Goal: Entertainment & Leisure: Browse casually

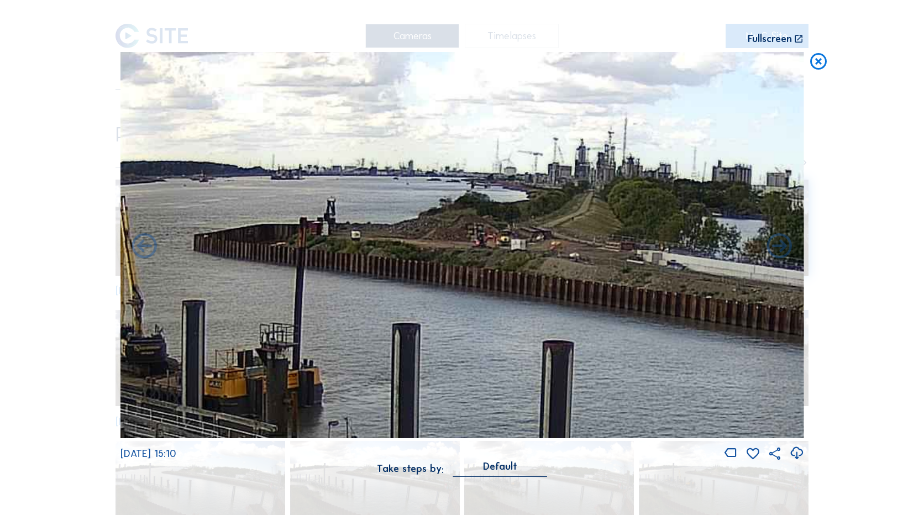
click at [809, 63] on icon at bounding box center [818, 62] width 20 height 20
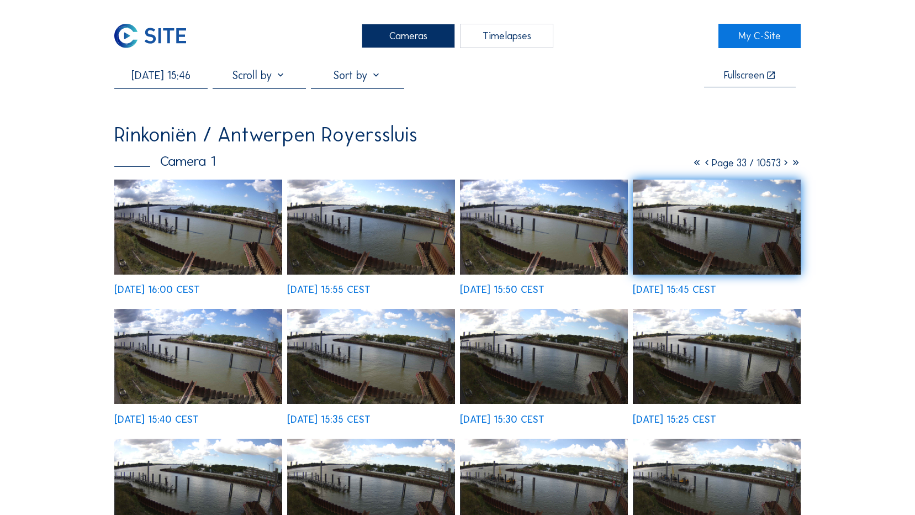
click at [150, 41] on img at bounding box center [150, 36] width 72 height 24
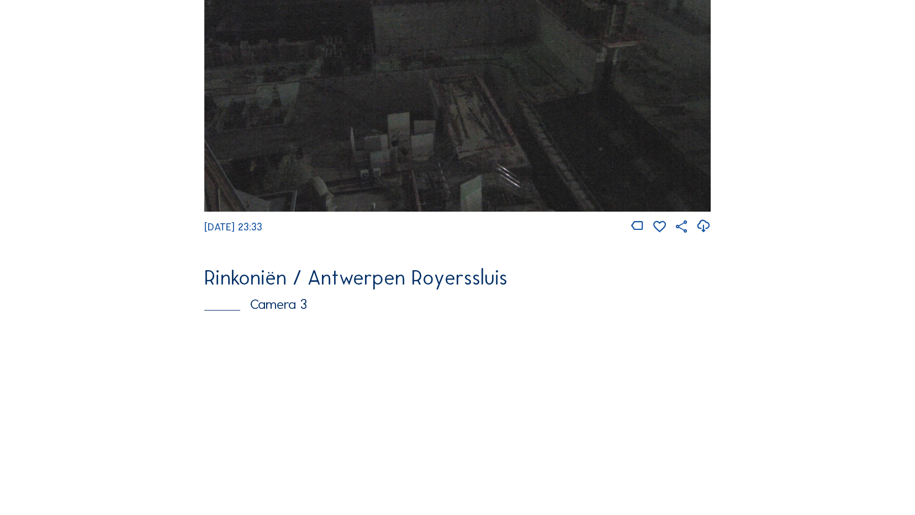
scroll to position [1341, 0]
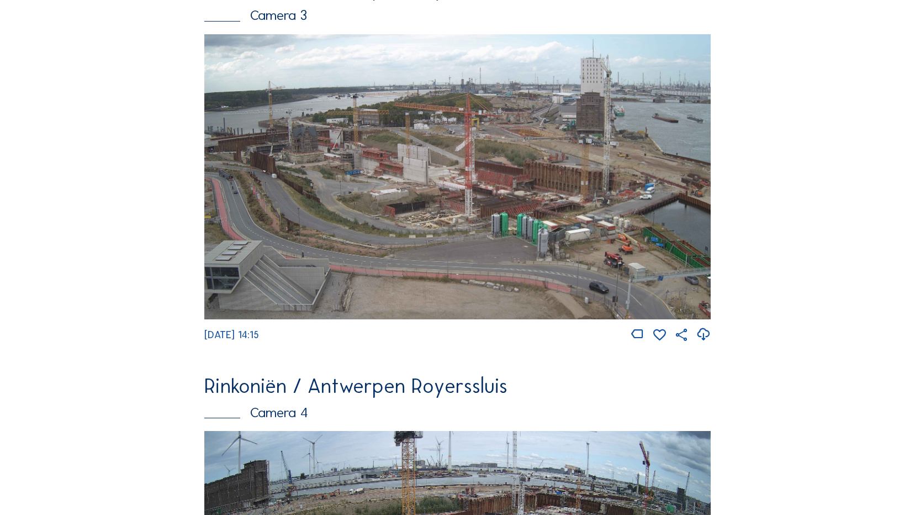
click at [425, 182] on img at bounding box center [457, 176] width 506 height 285
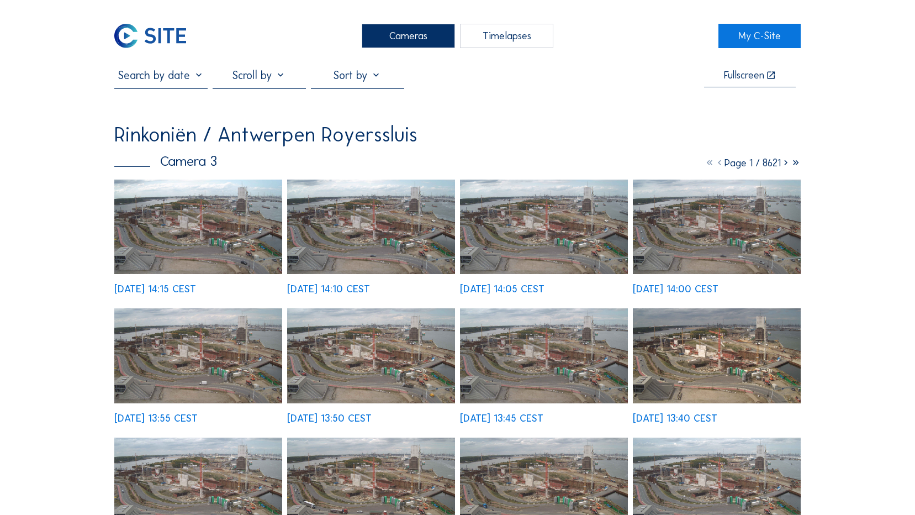
click at [342, 241] on img at bounding box center [371, 227] width 168 height 94
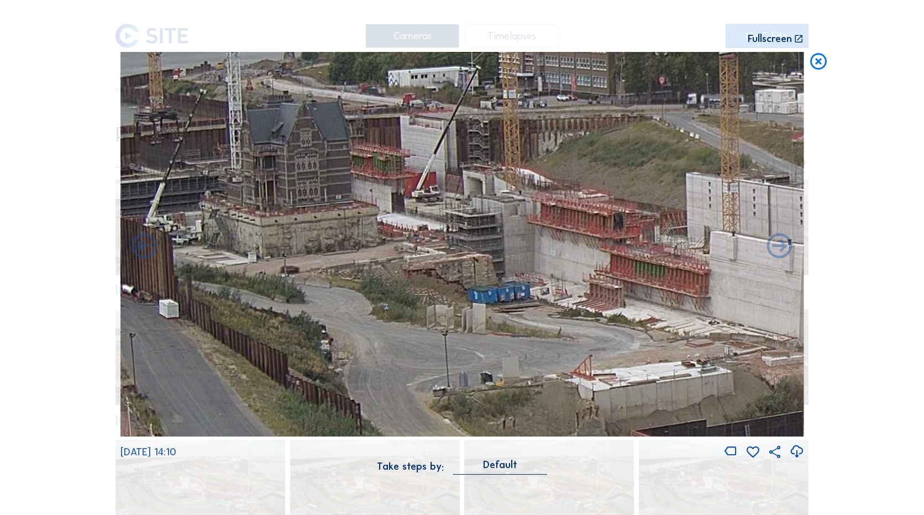
drag, startPoint x: 296, startPoint y: 236, endPoint x: 472, endPoint y: 256, distance: 177.8
click at [472, 256] on img at bounding box center [461, 244] width 683 height 385
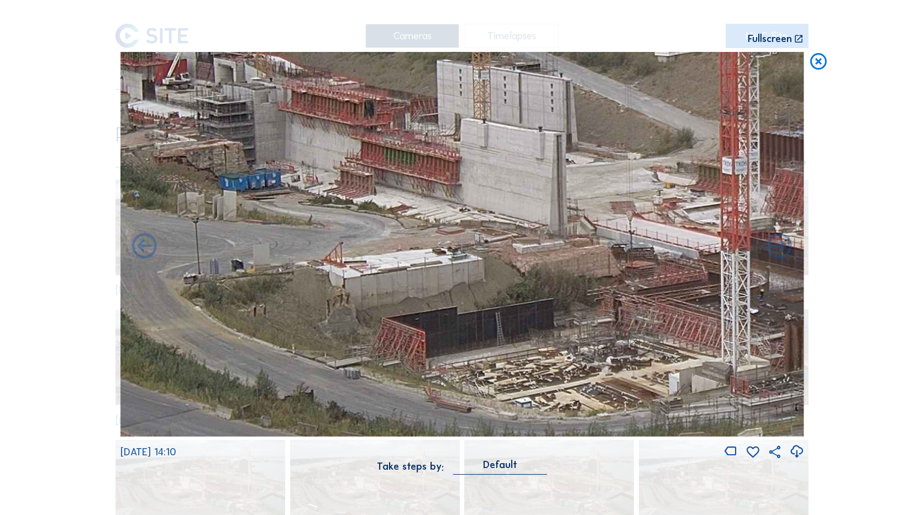
drag, startPoint x: 612, startPoint y: 273, endPoint x: 362, endPoint y: 160, distance: 273.7
click at [362, 160] on img at bounding box center [461, 244] width 683 height 385
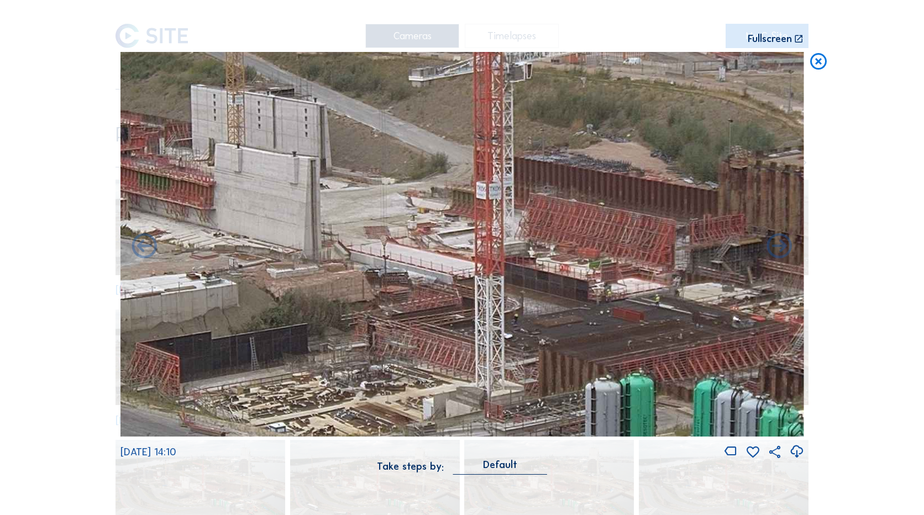
drag, startPoint x: 304, startPoint y: 311, endPoint x: 299, endPoint y: 308, distance: 6.2
click at [299, 308] on img at bounding box center [461, 244] width 683 height 385
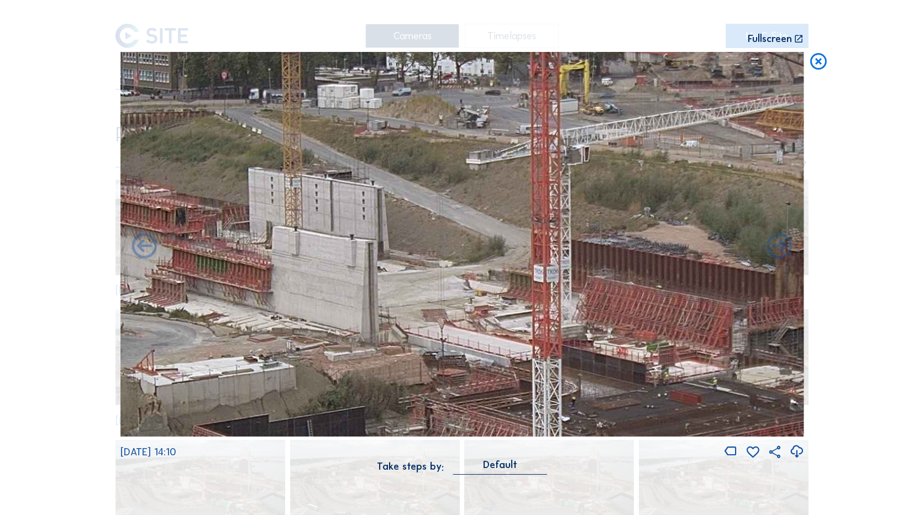
drag, startPoint x: 396, startPoint y: 345, endPoint x: 439, endPoint y: 397, distance: 67.6
click at [439, 398] on img at bounding box center [461, 244] width 683 height 385
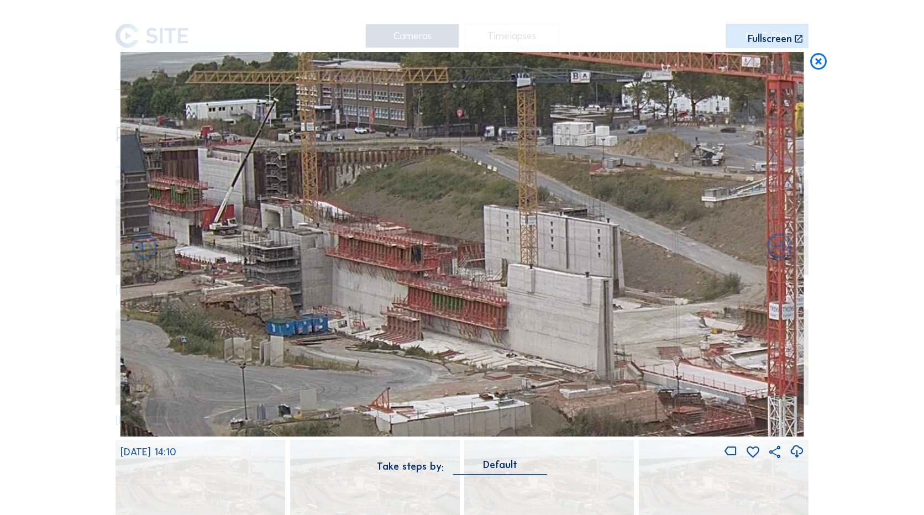
drag, startPoint x: 287, startPoint y: 341, endPoint x: 521, endPoint y: 374, distance: 236.0
click at [521, 374] on img at bounding box center [461, 244] width 683 height 385
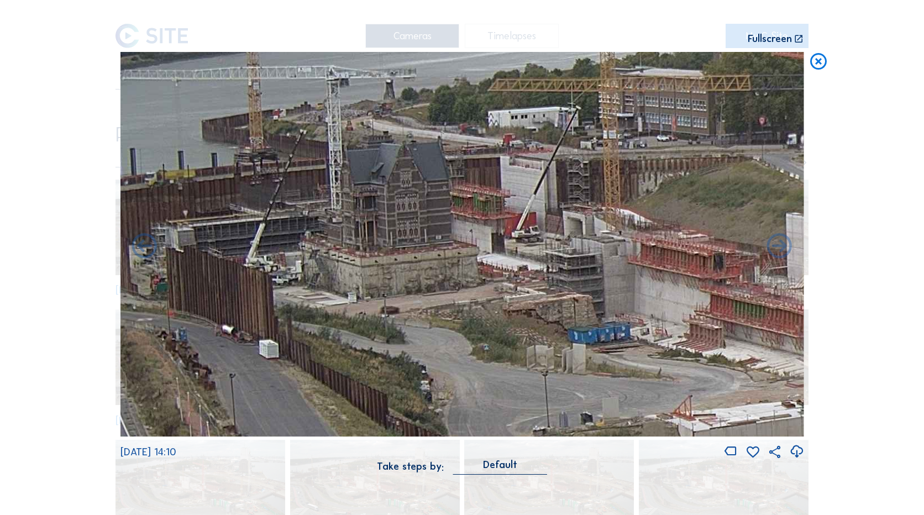
drag, startPoint x: 324, startPoint y: 346, endPoint x: 543, endPoint y: 356, distance: 219.0
click at [543, 356] on img at bounding box center [461, 244] width 683 height 385
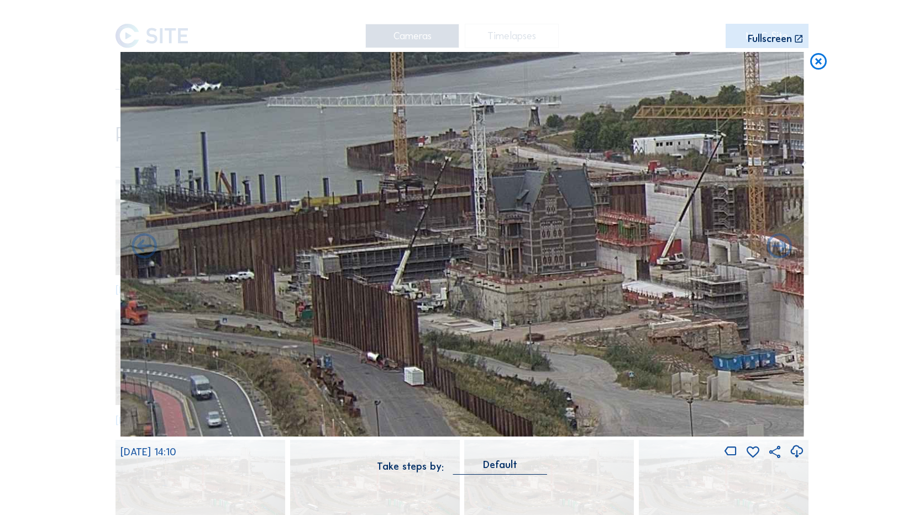
drag, startPoint x: 524, startPoint y: 323, endPoint x: 745, endPoint y: 349, distance: 222.5
click at [745, 349] on img at bounding box center [461, 244] width 683 height 385
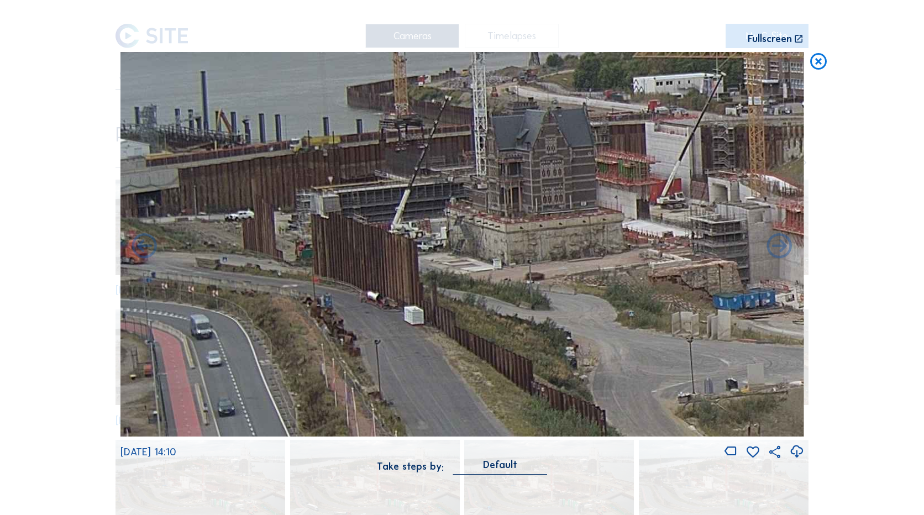
drag, startPoint x: 615, startPoint y: 279, endPoint x: 676, endPoint y: 265, distance: 63.0
click at [676, 265] on img at bounding box center [461, 244] width 683 height 385
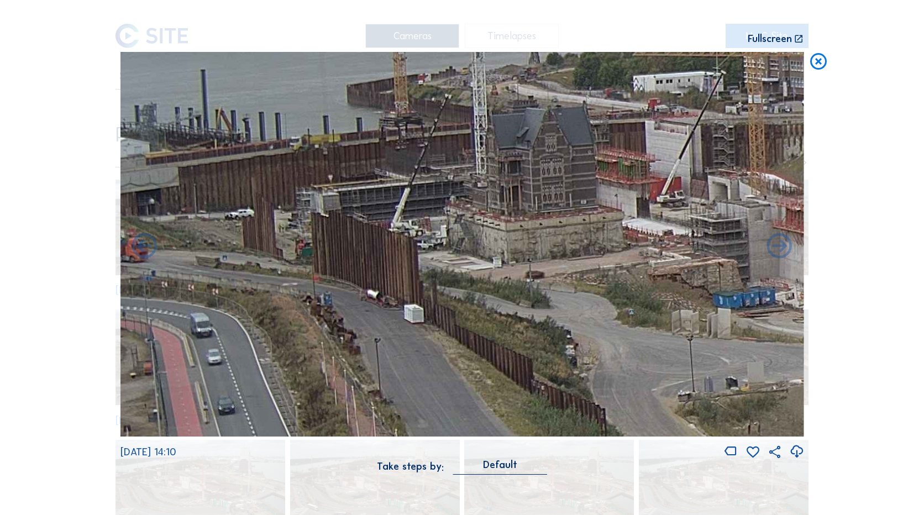
drag, startPoint x: 604, startPoint y: 264, endPoint x: 798, endPoint y: 262, distance: 193.9
click at [798, 262] on img at bounding box center [461, 244] width 683 height 385
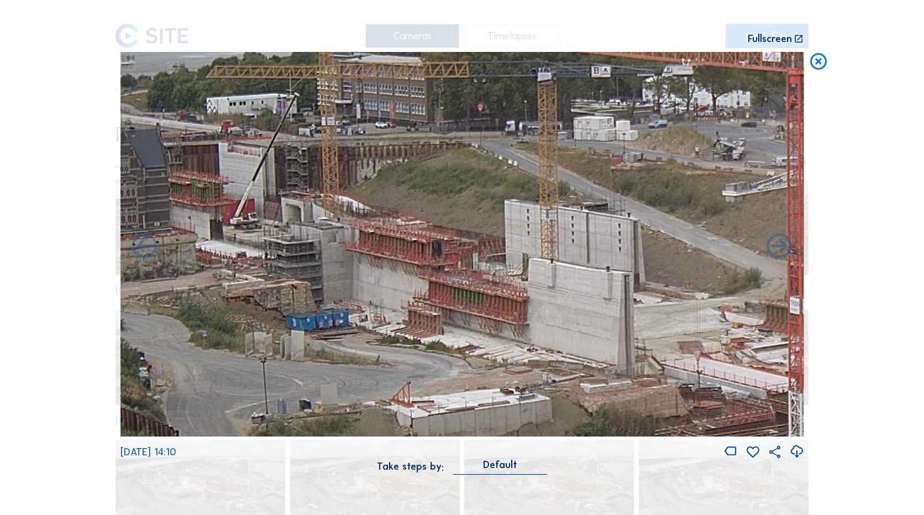
drag, startPoint x: 320, startPoint y: 274, endPoint x: -2, endPoint y: 274, distance: 322.6
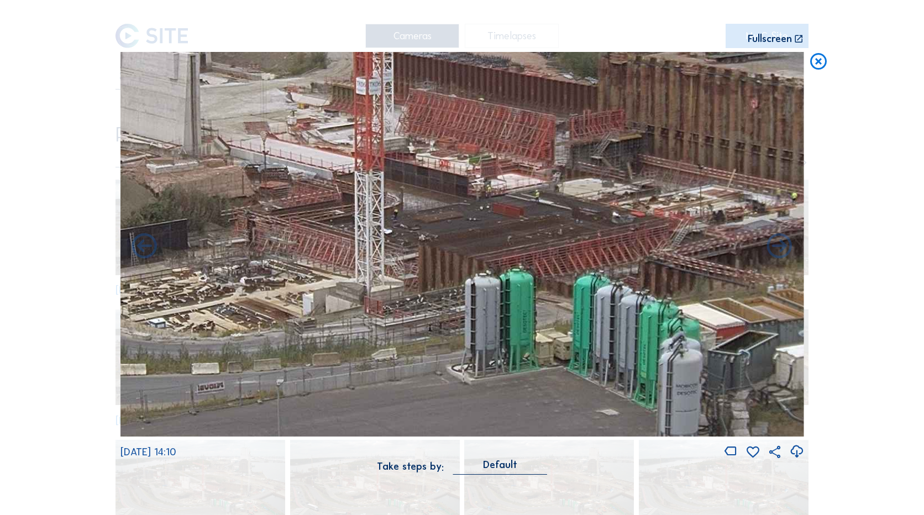
drag, startPoint x: 571, startPoint y: 275, endPoint x: 261, endPoint y: 54, distance: 380.7
click at [258, 52] on img at bounding box center [461, 244] width 683 height 385
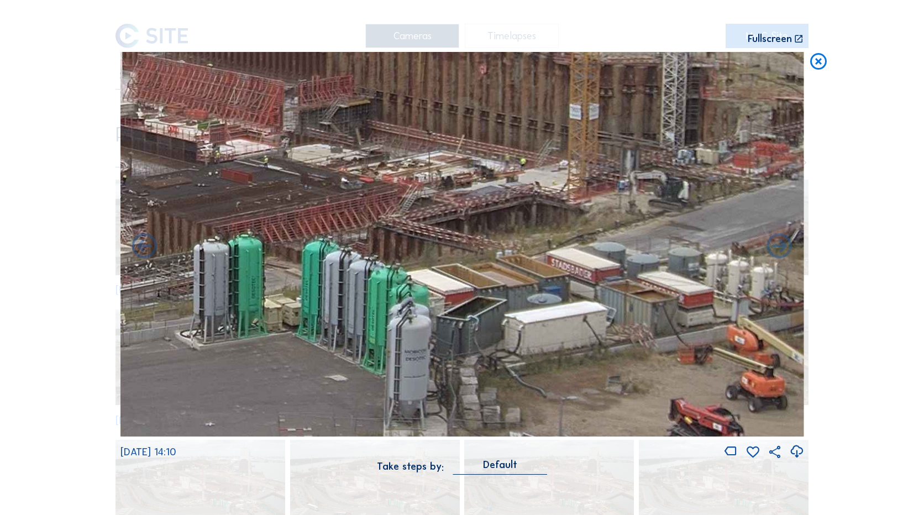
drag, startPoint x: 600, startPoint y: 303, endPoint x: 315, endPoint y: 291, distance: 285.3
click at [314, 298] on img at bounding box center [461, 244] width 683 height 385
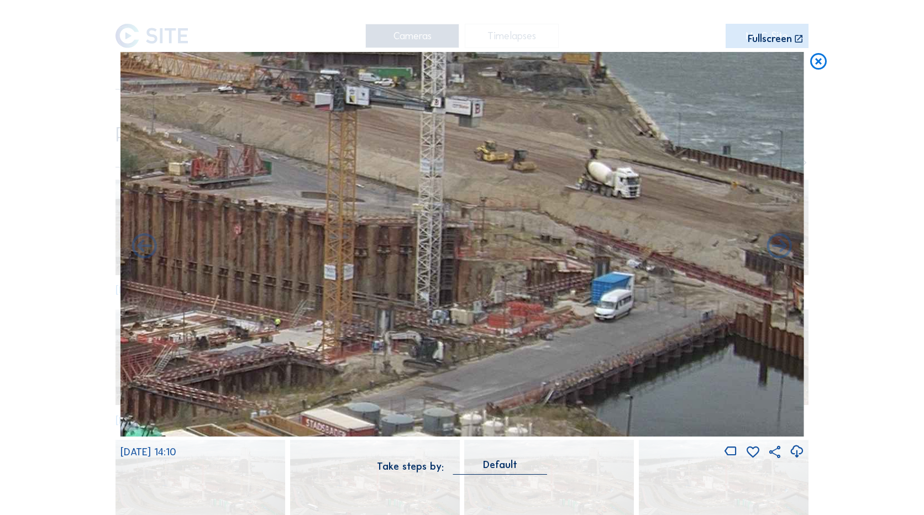
drag, startPoint x: 431, startPoint y: 318, endPoint x: 418, endPoint y: 328, distance: 17.3
click at [418, 328] on img at bounding box center [461, 244] width 683 height 385
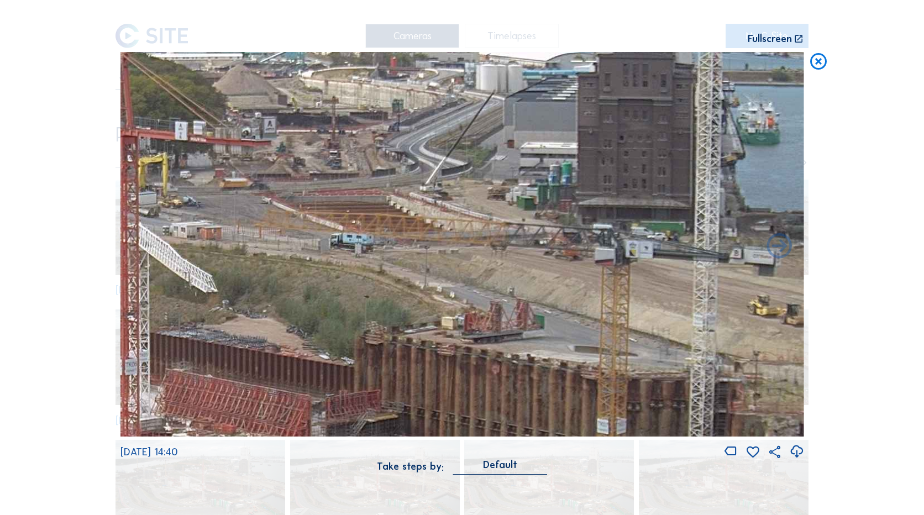
drag, startPoint x: 720, startPoint y: 370, endPoint x: 835, endPoint y: 408, distance: 121.2
click at [835, 408] on div "Scroll to travel through time | Press 'Alt' Button + Scroll to Zoom | Click and…" at bounding box center [462, 257] width 924 height 515
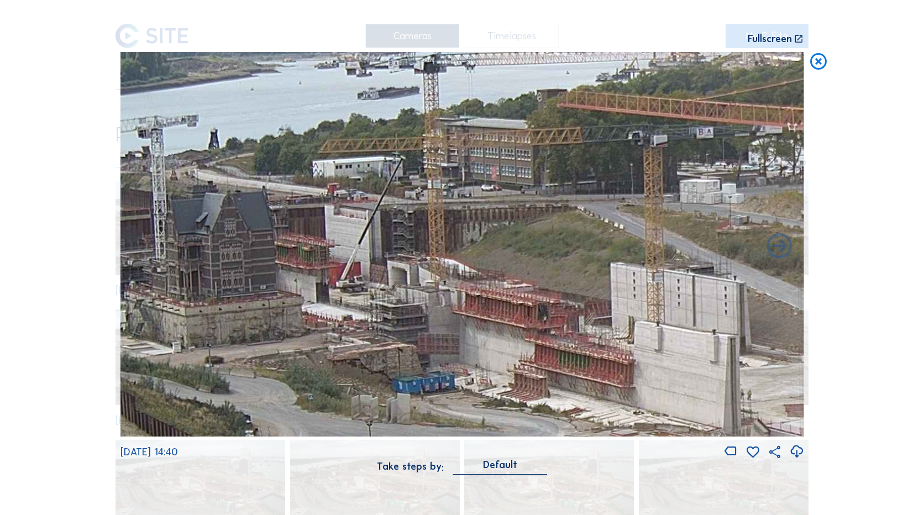
drag, startPoint x: 422, startPoint y: 287, endPoint x: 1179, endPoint y: 282, distance: 757.5
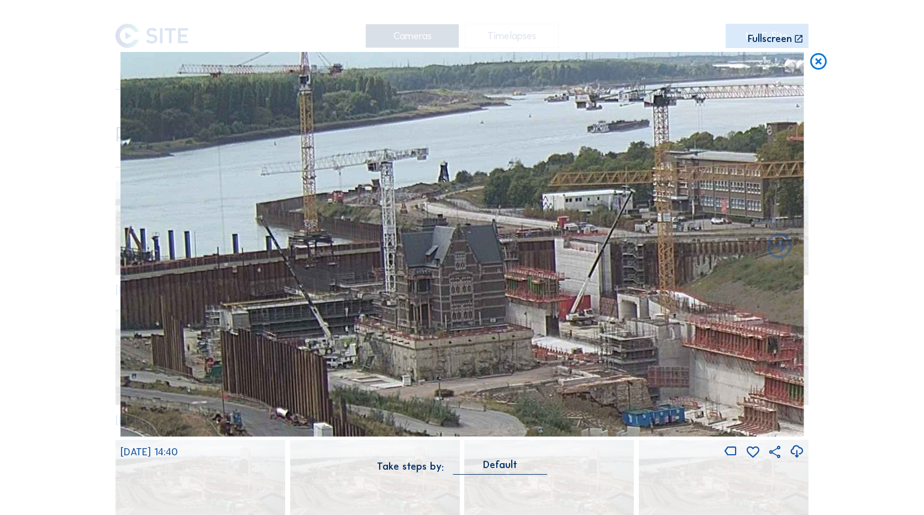
drag, startPoint x: 658, startPoint y: 273, endPoint x: 738, endPoint y: 274, distance: 80.1
click at [738, 274] on img at bounding box center [461, 244] width 683 height 385
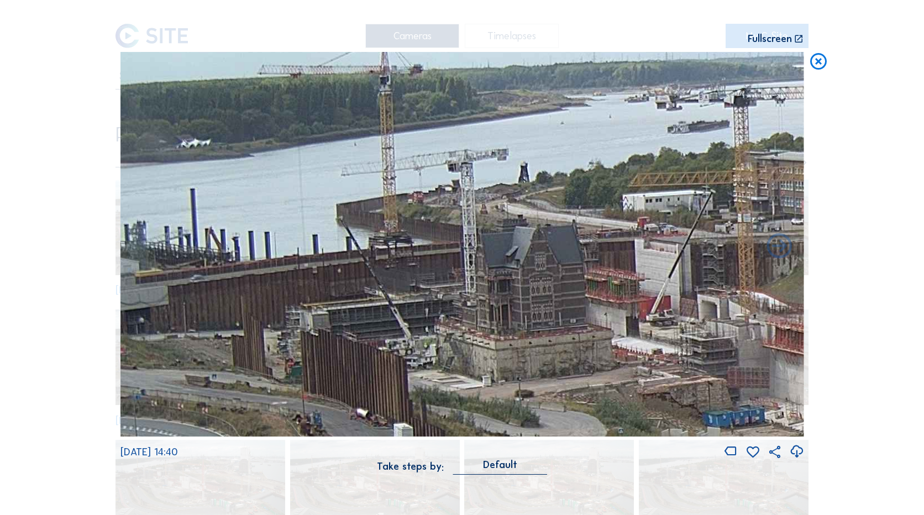
click at [820, 63] on icon at bounding box center [818, 62] width 20 height 20
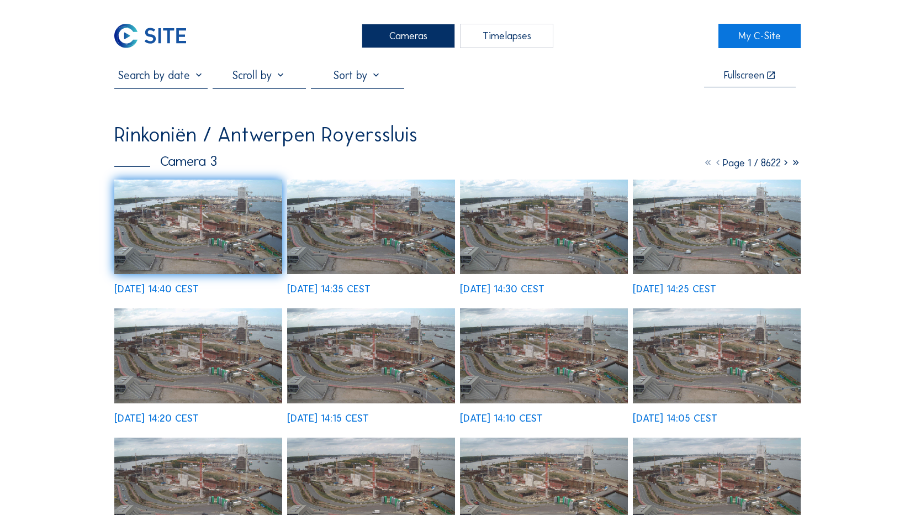
click at [206, 209] on img at bounding box center [198, 227] width 168 height 94
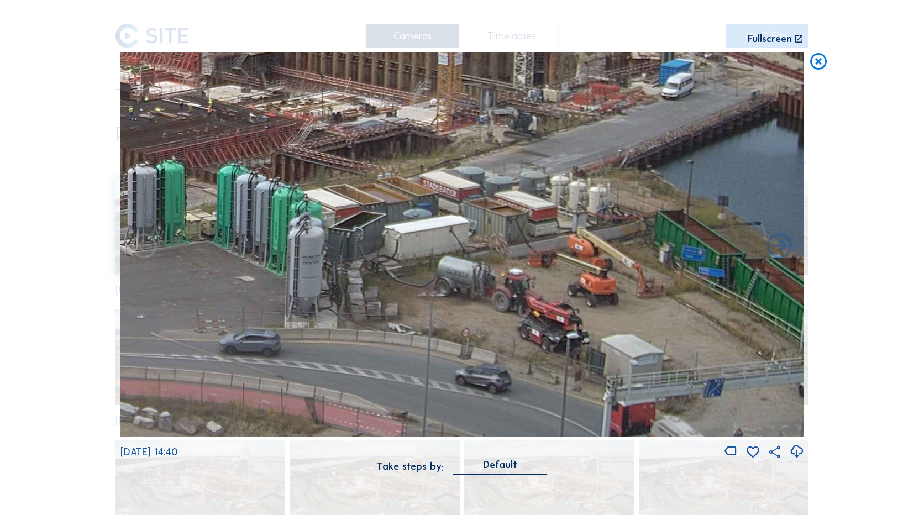
drag, startPoint x: 480, startPoint y: 274, endPoint x: 461, endPoint y: 83, distance: 191.6
click at [461, 83] on img at bounding box center [461, 244] width 683 height 385
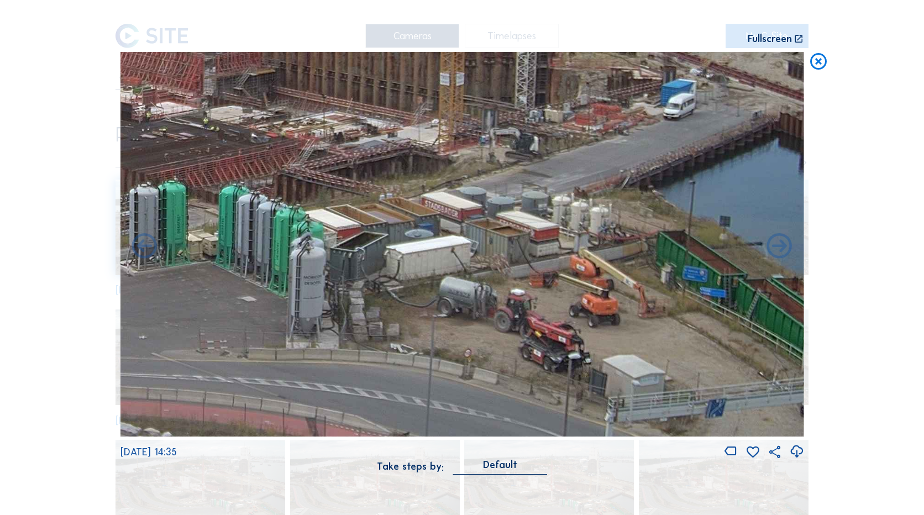
drag, startPoint x: 528, startPoint y: 160, endPoint x: 606, endPoint y: 400, distance: 252.6
click at [606, 399] on img at bounding box center [461, 244] width 683 height 385
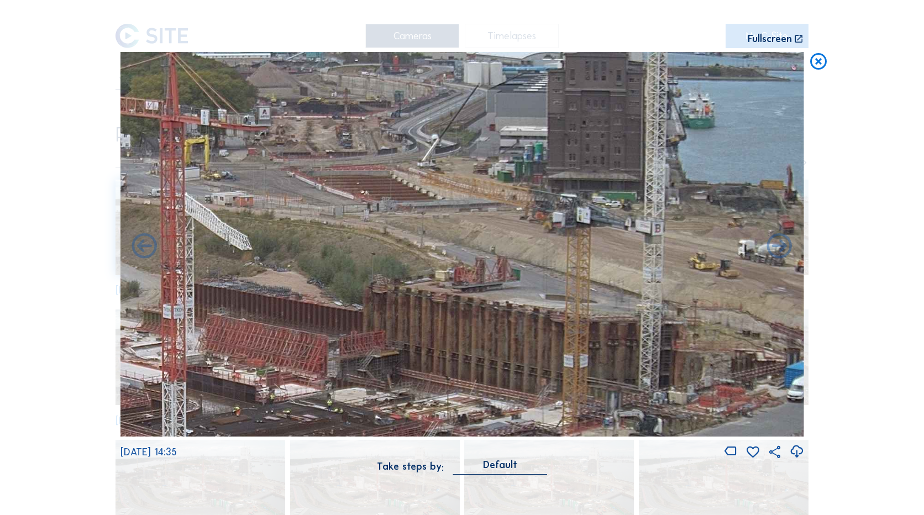
drag, startPoint x: 459, startPoint y: 236, endPoint x: 503, endPoint y: 269, distance: 54.6
click at [503, 269] on img at bounding box center [461, 244] width 683 height 385
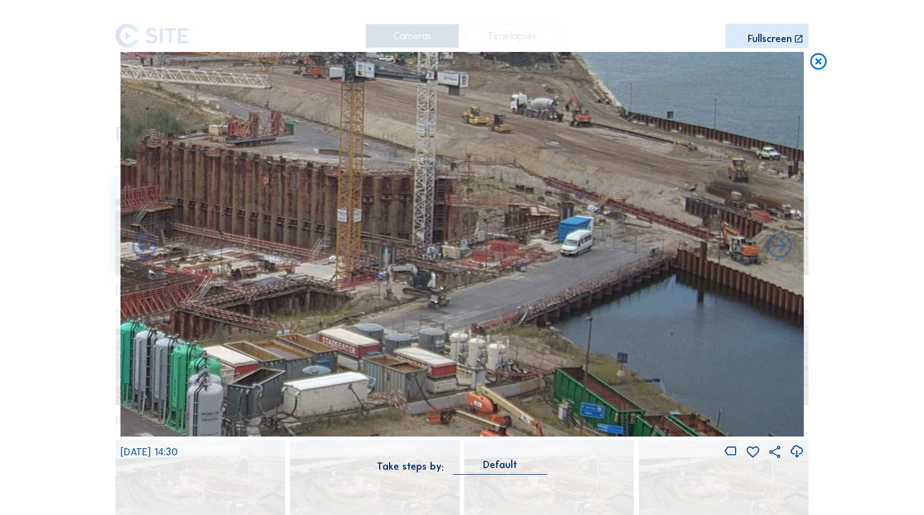
drag, startPoint x: 483, startPoint y: 267, endPoint x: 177, endPoint y: 86, distance: 356.2
click at [178, 87] on img at bounding box center [461, 244] width 683 height 385
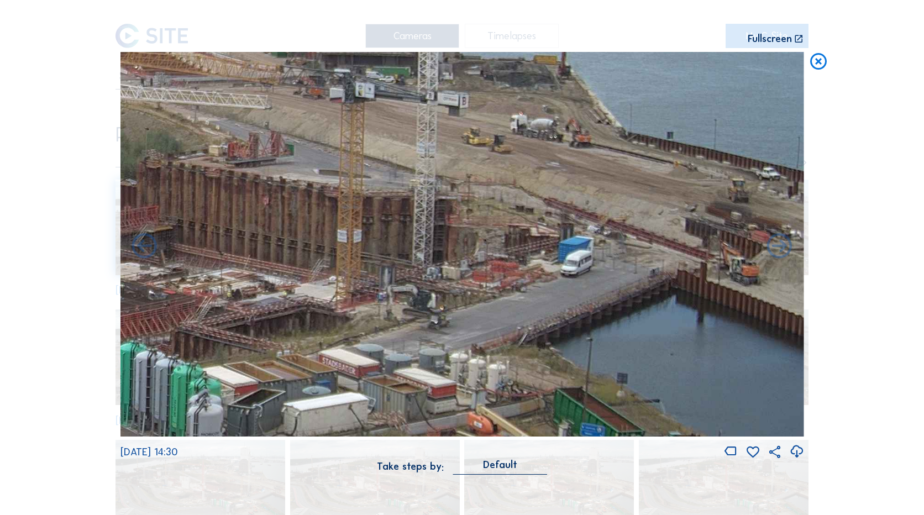
drag, startPoint x: 416, startPoint y: 215, endPoint x: 102, endPoint y: 239, distance: 315.3
click at [102, 239] on div "Scroll to travel through time | Press 'Alt' Button + Scroll to Zoom | Click and…" at bounding box center [462, 257] width 924 height 515
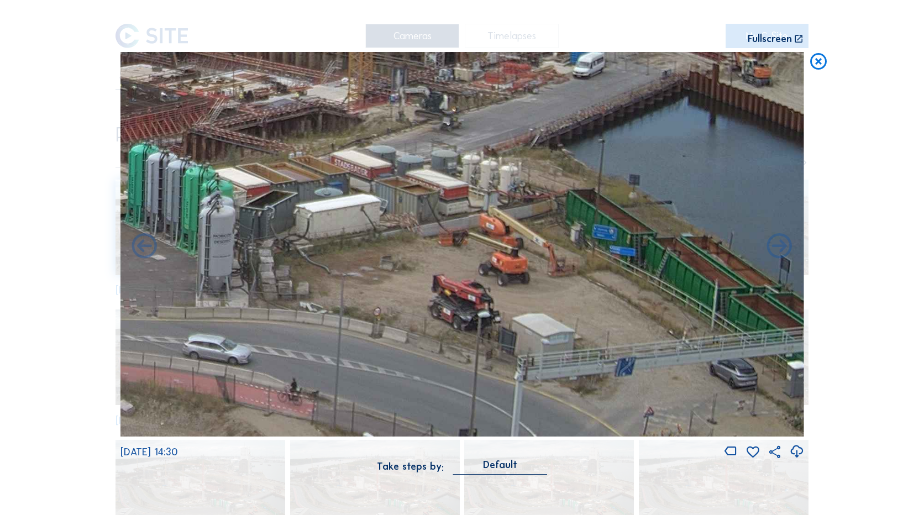
drag, startPoint x: 336, startPoint y: 287, endPoint x: 318, endPoint y: 96, distance: 191.5
click at [318, 96] on img at bounding box center [461, 244] width 683 height 385
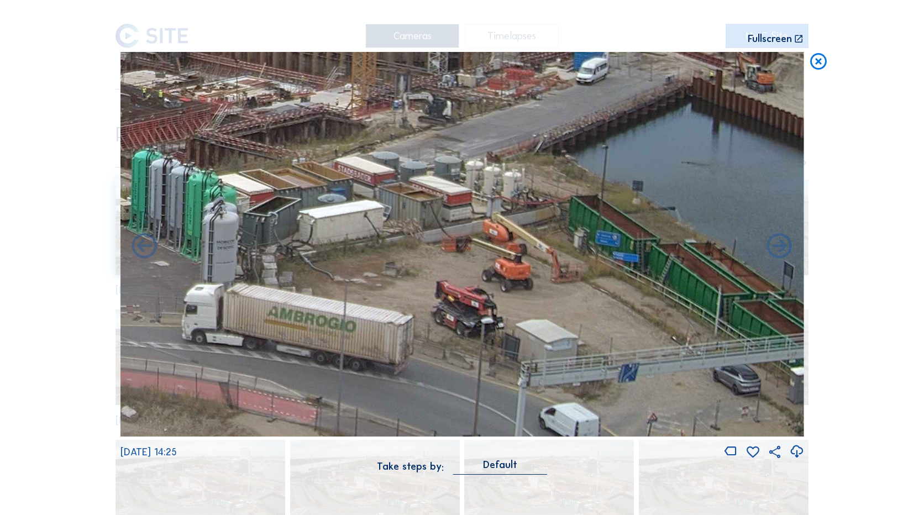
drag, startPoint x: 313, startPoint y: 169, endPoint x: 355, endPoint y: 231, distance: 76.0
click at [355, 231] on img at bounding box center [461, 244] width 683 height 385
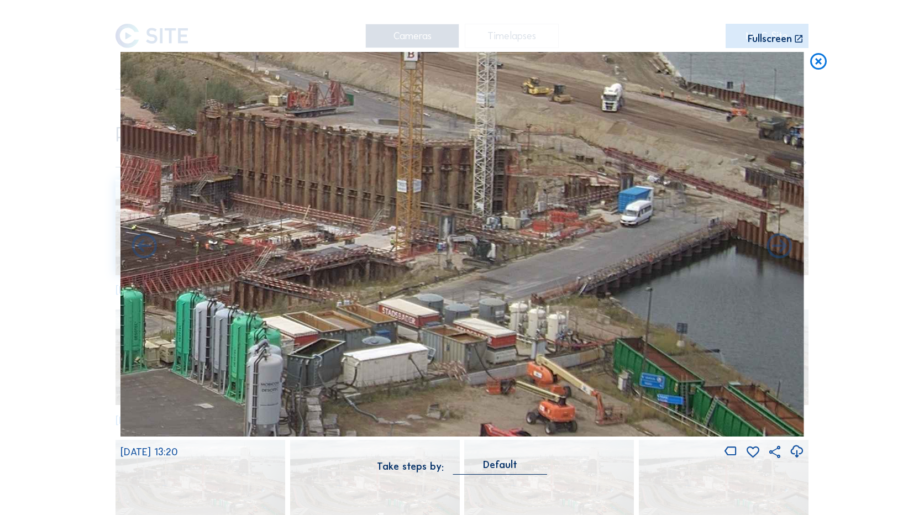
drag, startPoint x: 344, startPoint y: 228, endPoint x: 348, endPoint y: 477, distance: 249.2
click at [348, 475] on div "[DATE] 13:20 Take steps by: [PERSON_NAME]" at bounding box center [461, 269] width 683 height 435
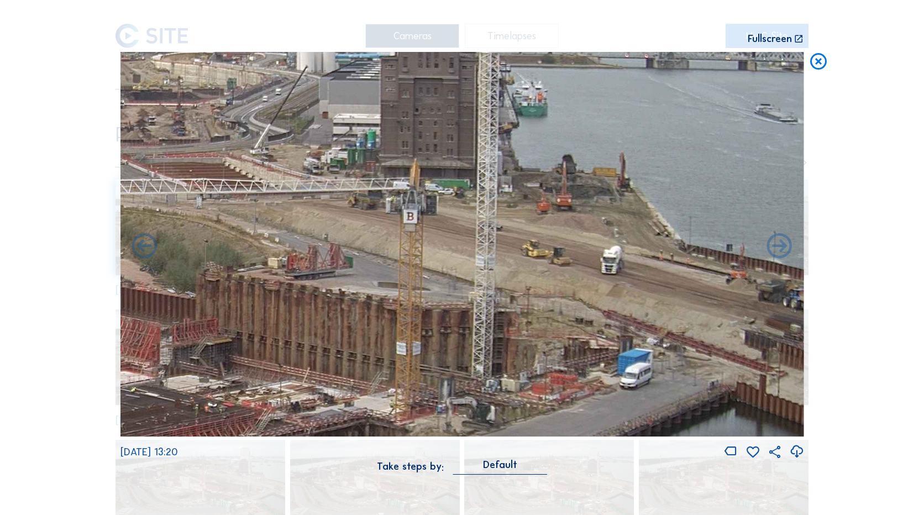
click at [823, 63] on icon at bounding box center [818, 62] width 20 height 20
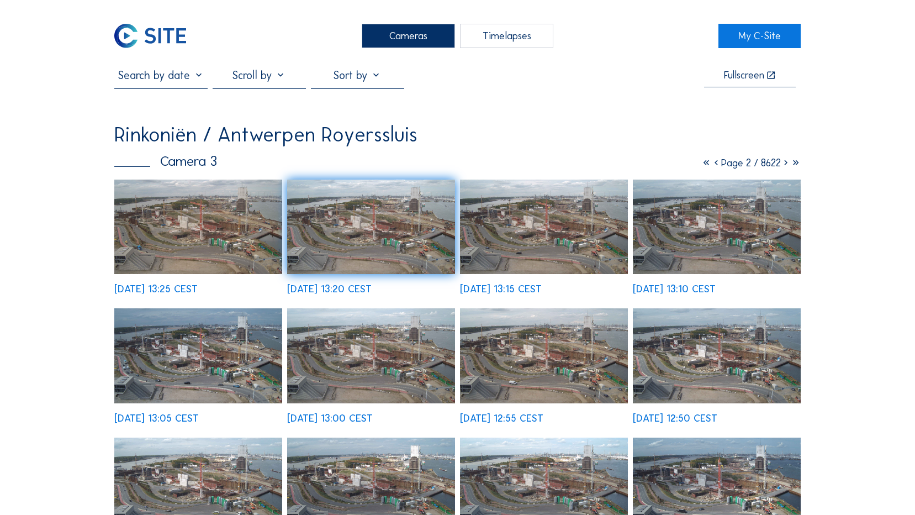
click at [702, 159] on icon at bounding box center [707, 163] width 10 height 12
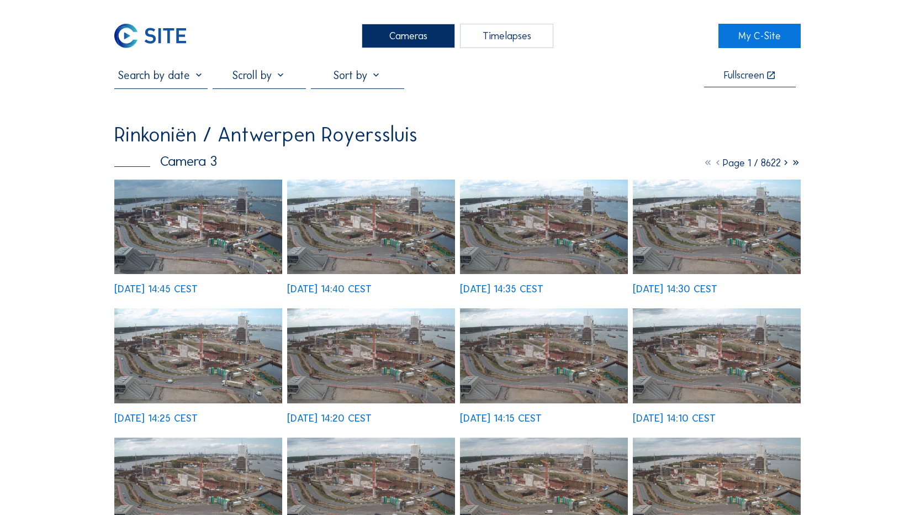
click at [170, 246] on img at bounding box center [198, 227] width 168 height 94
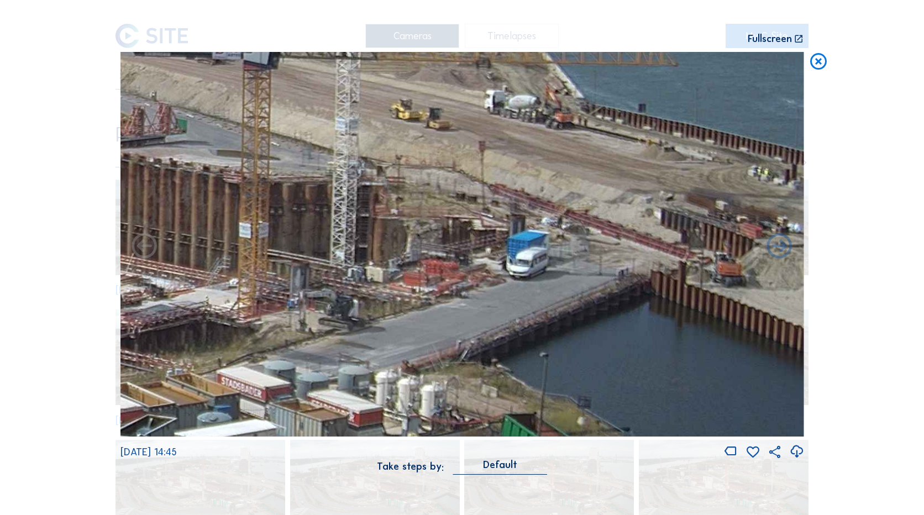
drag, startPoint x: 528, startPoint y: 266, endPoint x: 227, endPoint y: 272, distance: 301.2
click at [227, 272] on img at bounding box center [461, 244] width 683 height 385
